Goal: Task Accomplishment & Management: Use online tool/utility

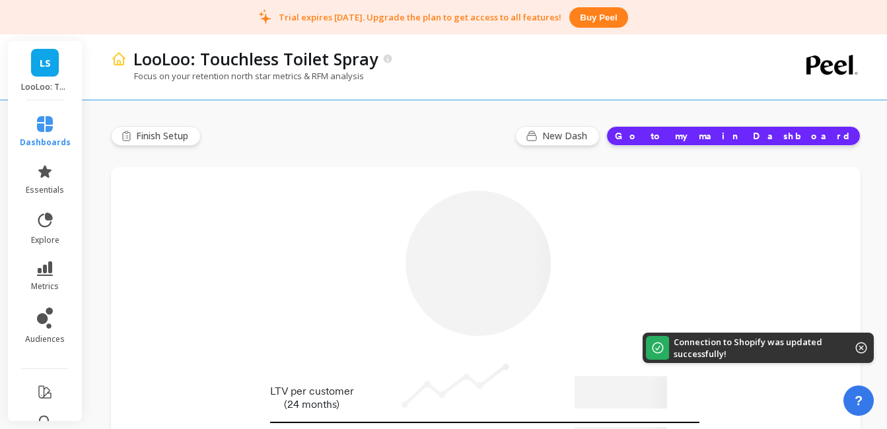
type input "Champions"
type input "758"
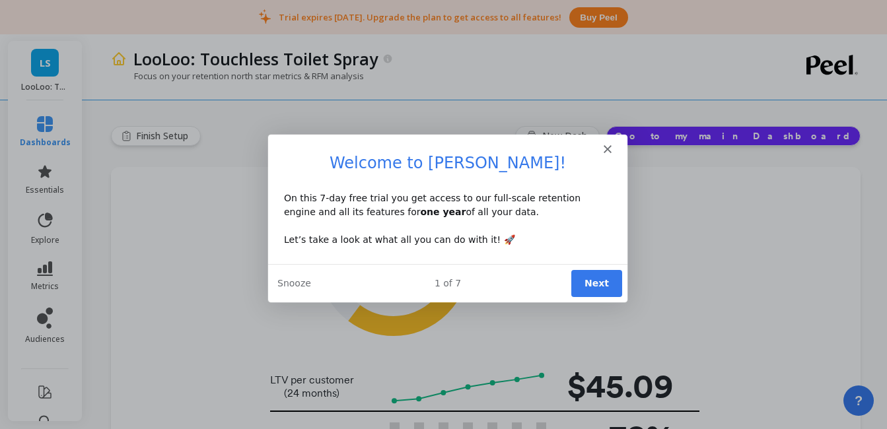
click at [614, 286] on button "Next" at bounding box center [595, 283] width 51 height 27
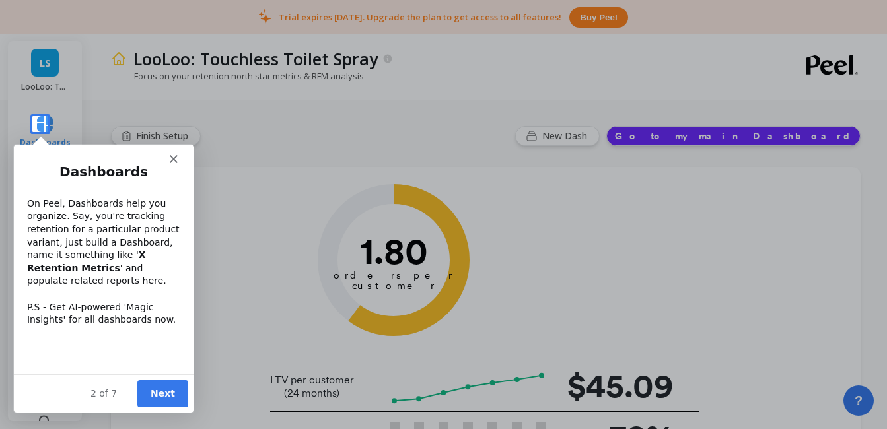
click at [151, 391] on button "Next" at bounding box center [162, 393] width 51 height 27
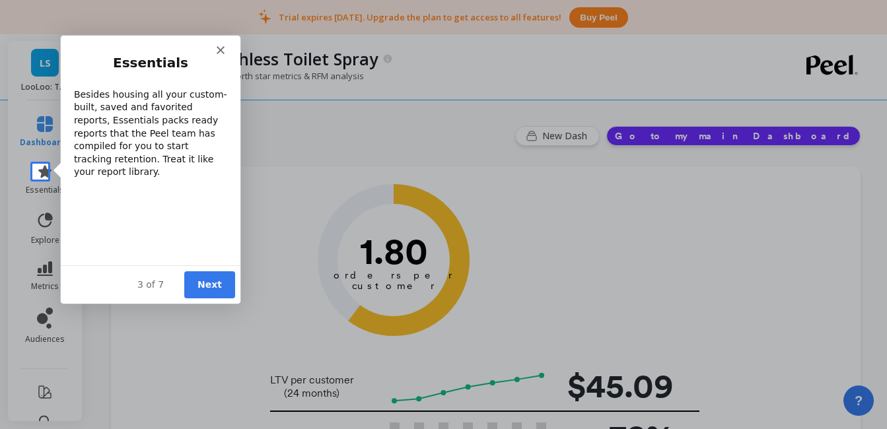
click at [215, 285] on button "Next" at bounding box center [208, 284] width 51 height 27
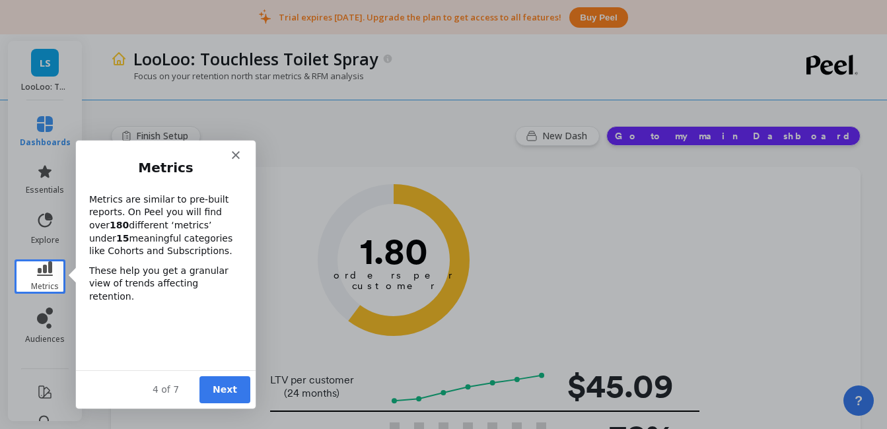
click at [213, 390] on button "Next" at bounding box center [224, 389] width 51 height 27
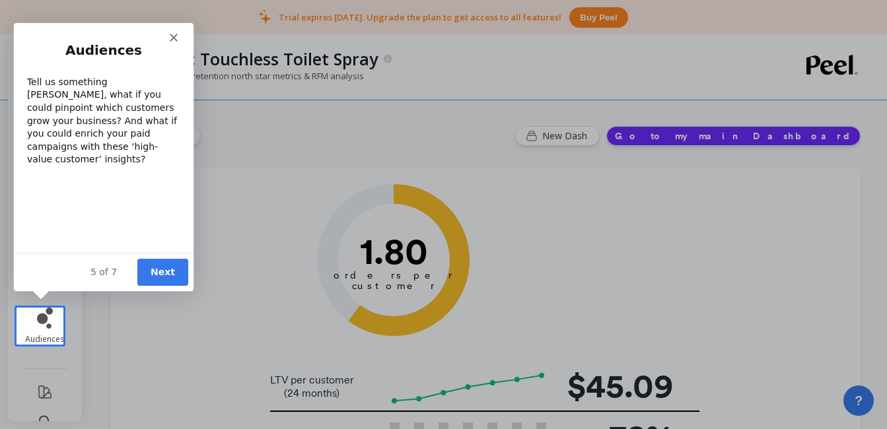
click at [166, 280] on button "Next" at bounding box center [162, 271] width 51 height 27
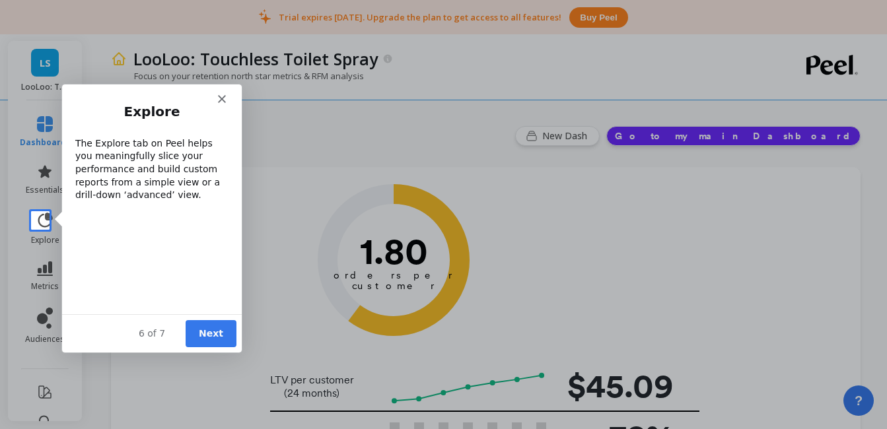
click at [211, 335] on button "Next" at bounding box center [209, 333] width 51 height 27
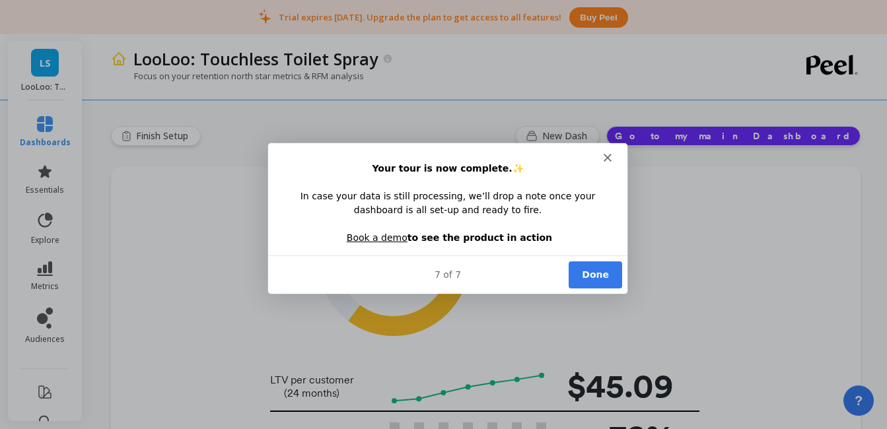
click at [583, 279] on button "Done" at bounding box center [594, 274] width 54 height 27
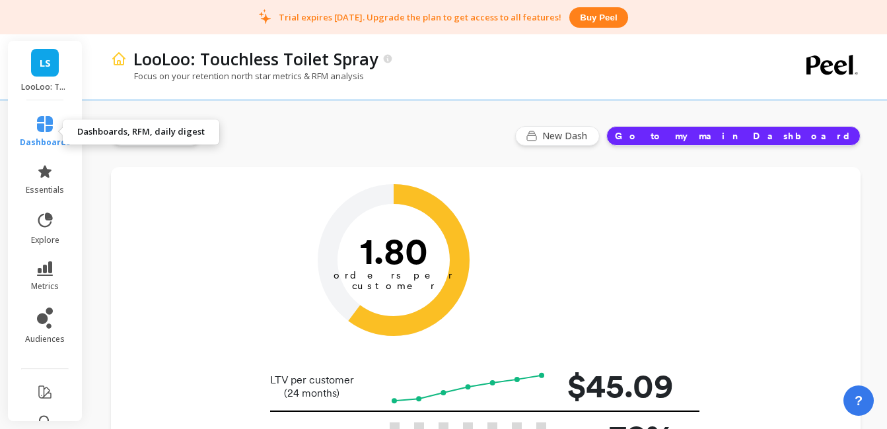
click at [37, 120] on icon at bounding box center [45, 124] width 16 height 16
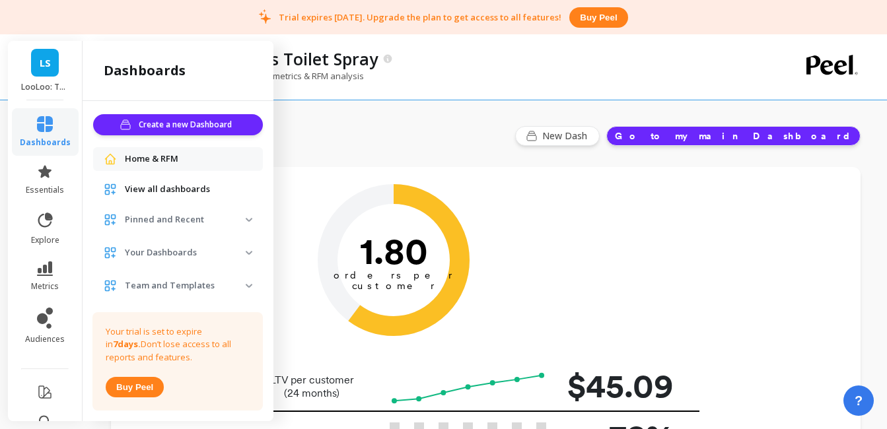
click at [165, 155] on span "Home & RFM" at bounding box center [152, 159] width 54 height 13
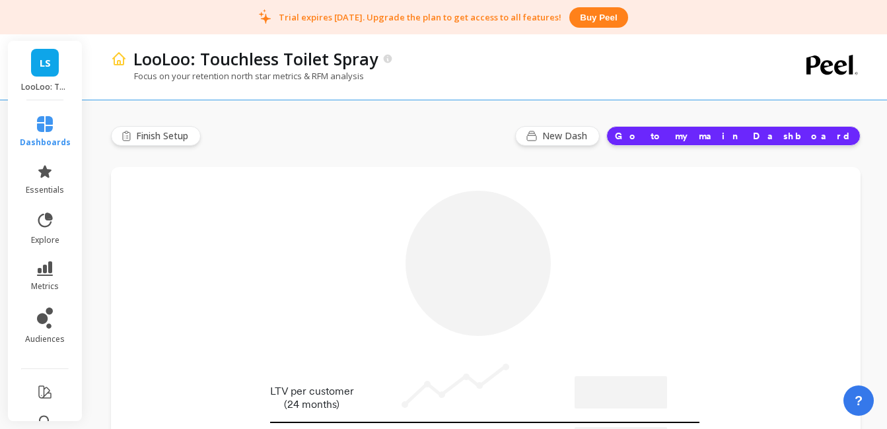
type input "Champions"
type input "758"
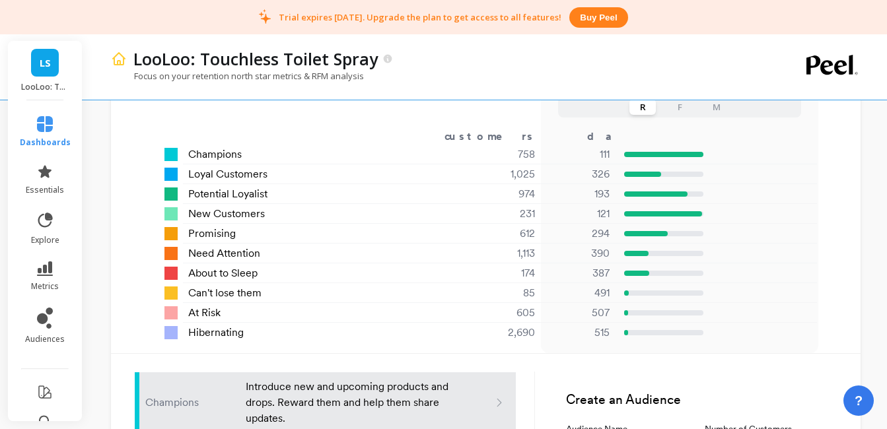
scroll to position [762, 0]
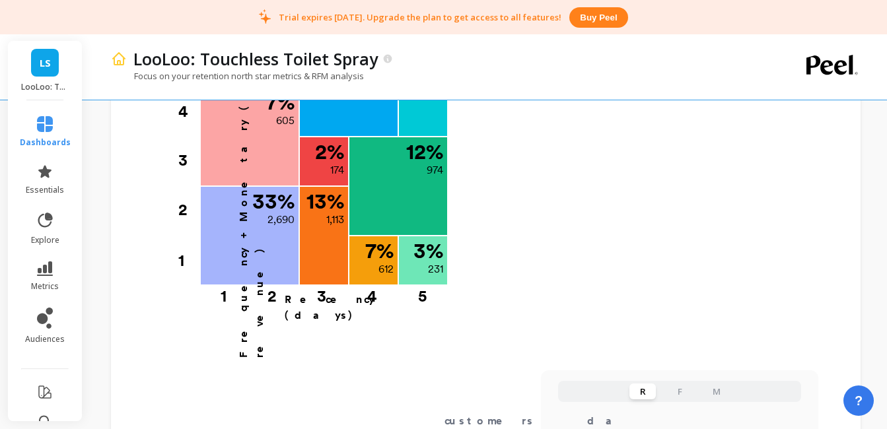
click at [34, 57] on link "LS" at bounding box center [45, 63] width 28 height 28
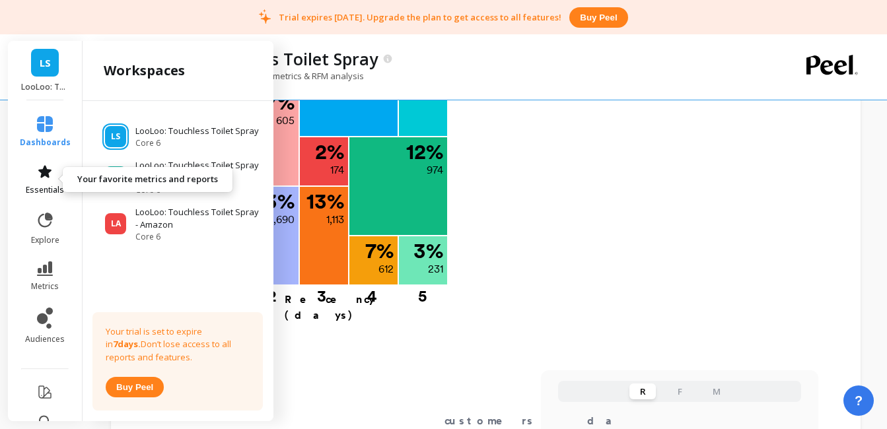
click at [50, 178] on link "essentials" at bounding box center [45, 180] width 51 height 32
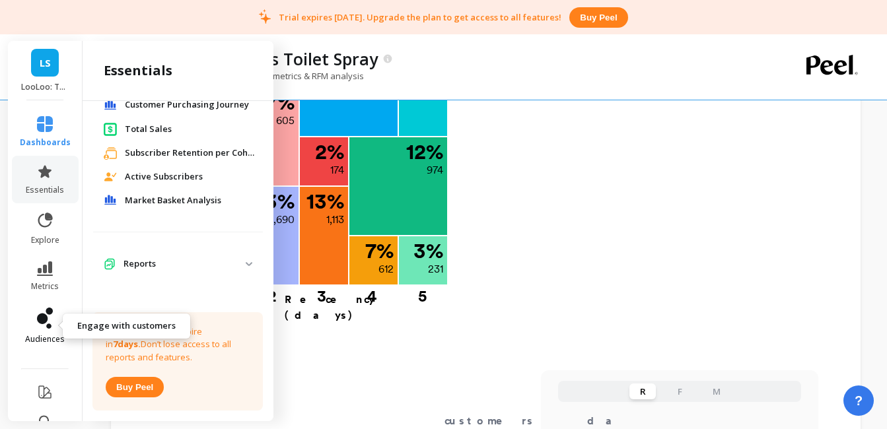
scroll to position [73, 0]
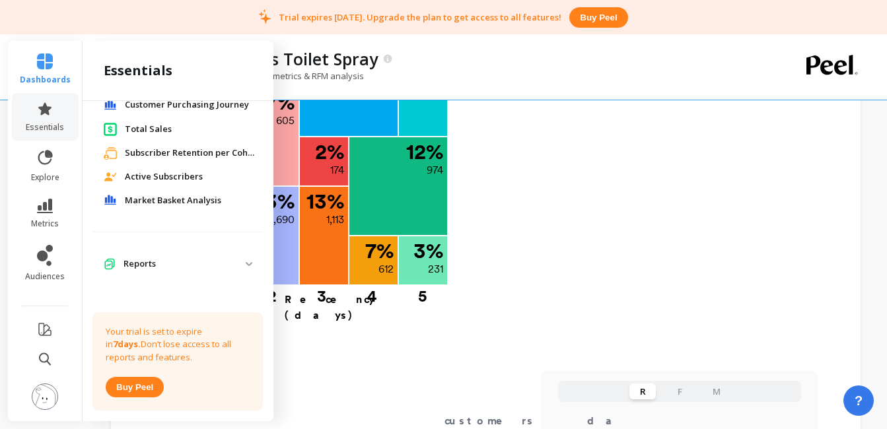
click at [132, 261] on p "Reports" at bounding box center [185, 264] width 122 height 13
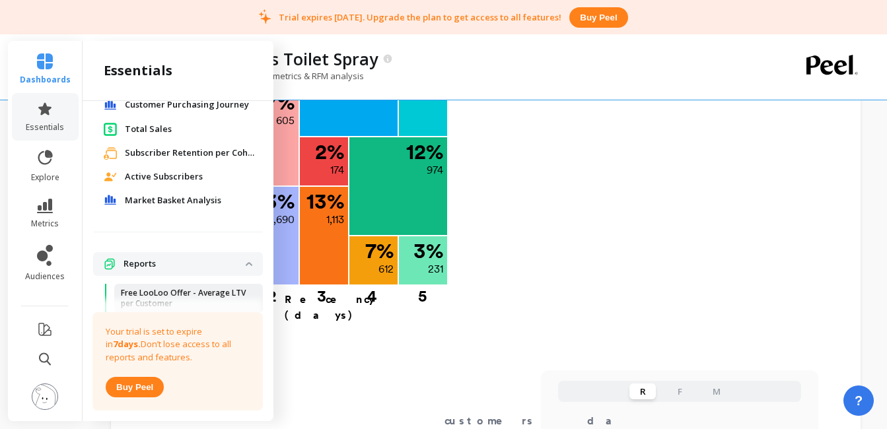
click at [167, 293] on p "Free LooLoo Offer - Average LTV per Customer" at bounding box center [184, 298] width 126 height 21
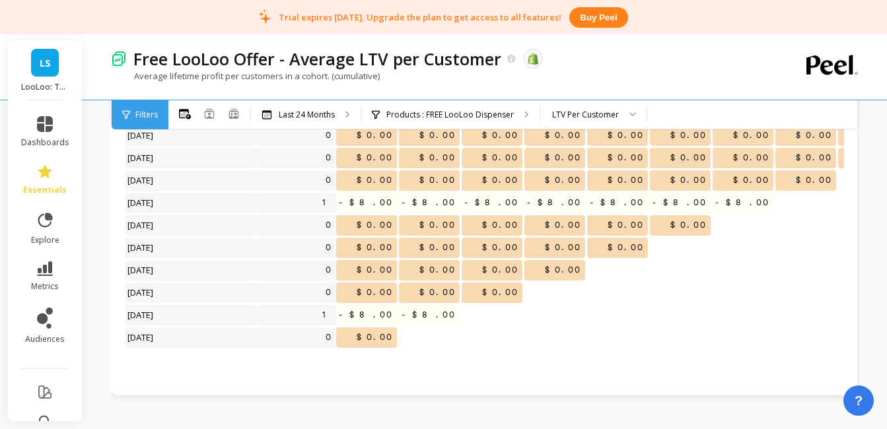
scroll to position [280, 0]
